Goal: Transaction & Acquisition: Purchase product/service

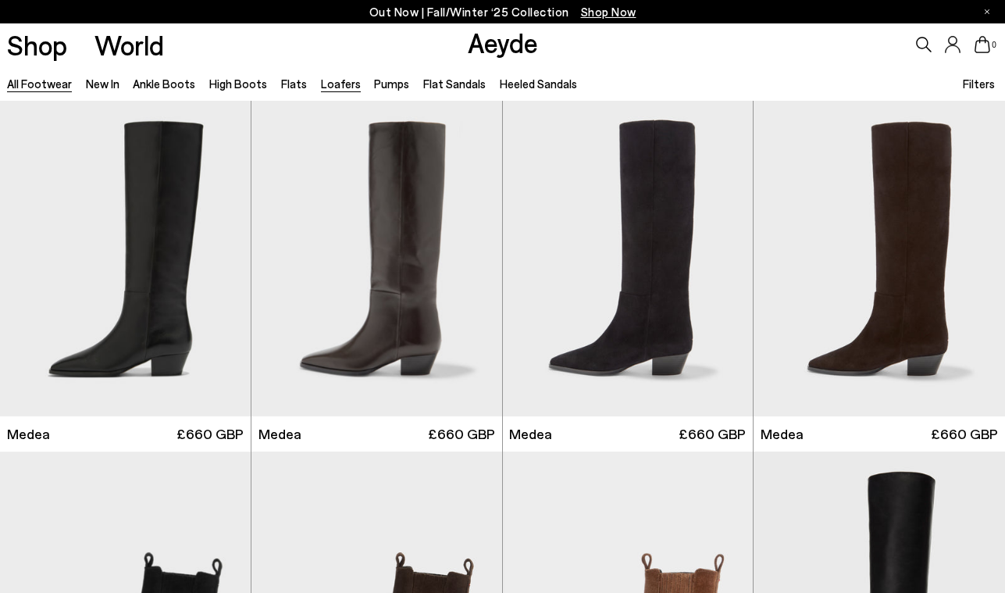
click at [333, 84] on link "Loafers" at bounding box center [341, 84] width 40 height 14
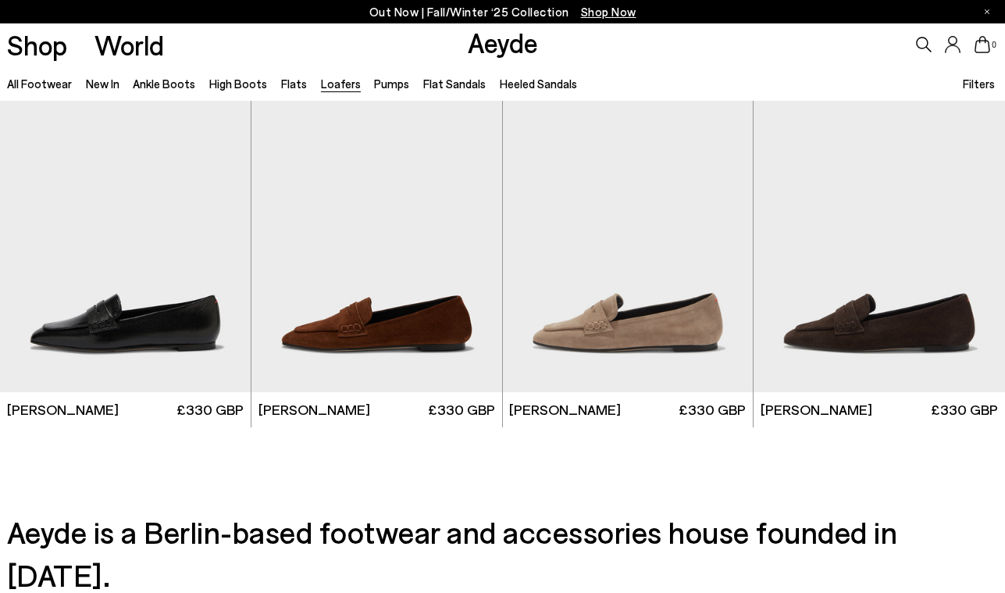
scroll to position [2477, 0]
